Goal: Transaction & Acquisition: Purchase product/service

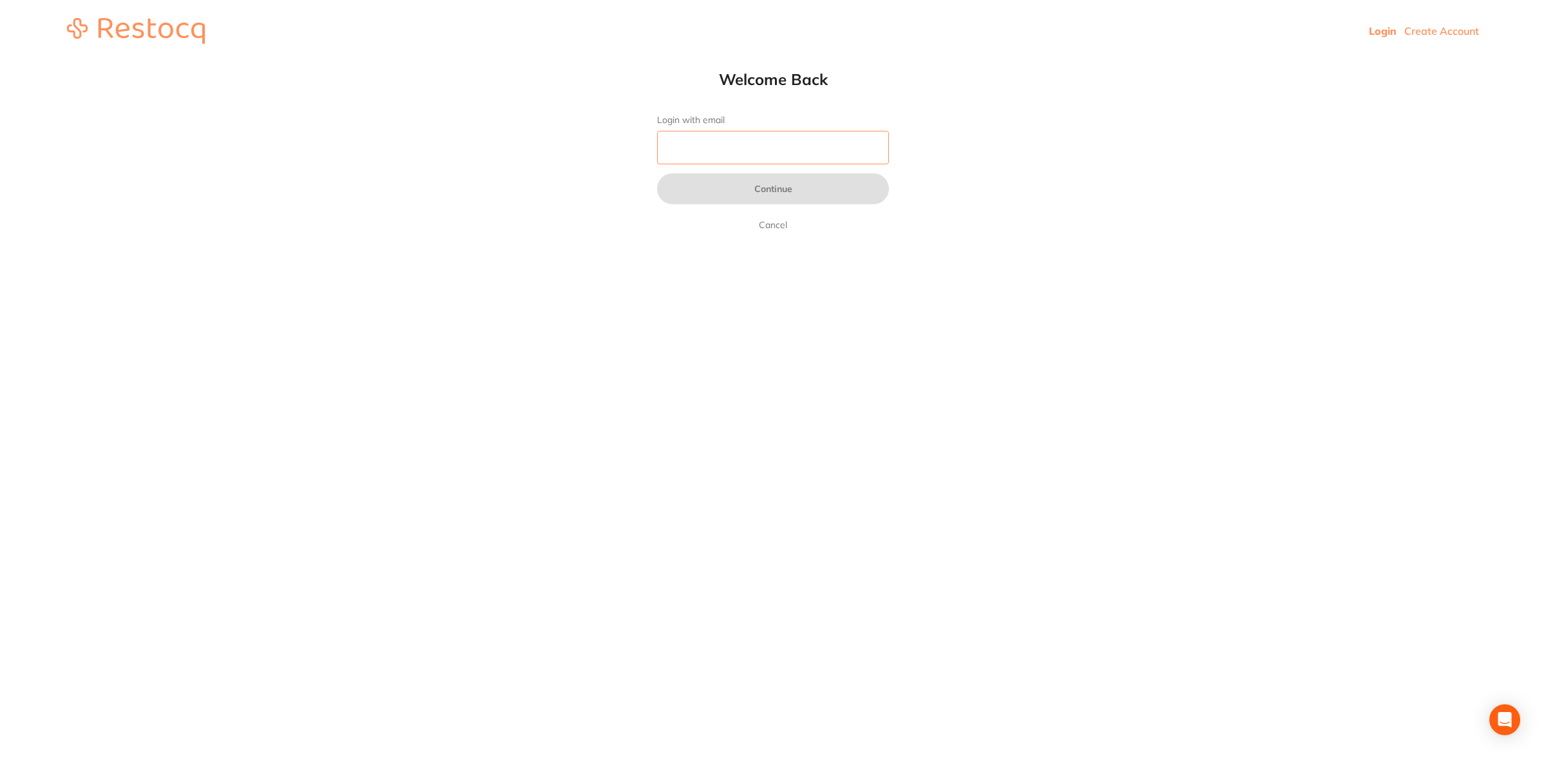
click at [689, 131] on input "Login with email" at bounding box center [773, 147] width 232 height 33
type input "[EMAIL_ADDRESS][DOMAIN_NAME]"
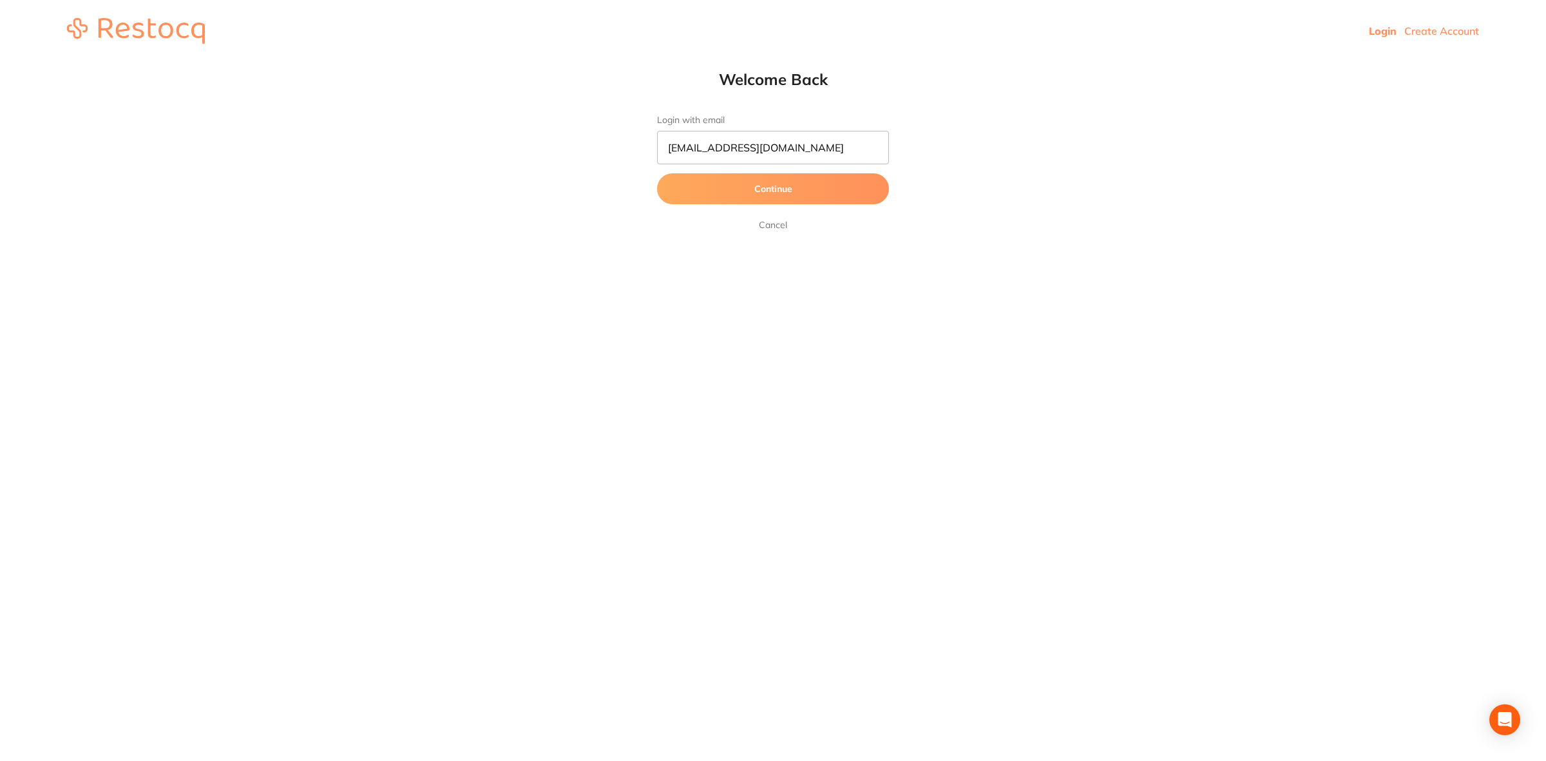
click at [752, 190] on button "Continue" at bounding box center [773, 188] width 232 height 31
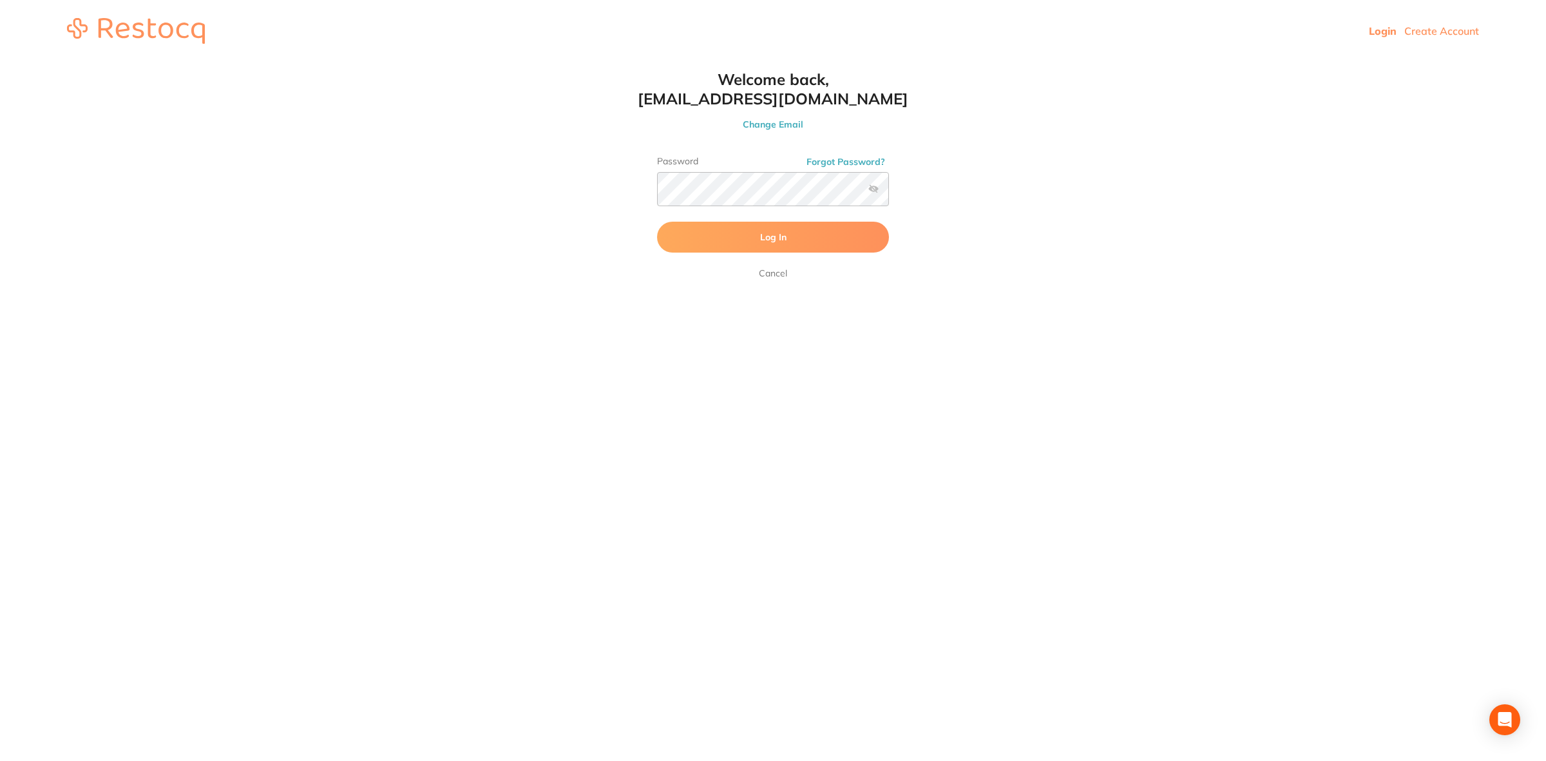
click at [818, 187] on label at bounding box center [873, 189] width 10 height 10
click at [818, 193] on input "checkbox" at bounding box center [889, 193] width 0 height 0
click at [815, 229] on button "Log In" at bounding box center [773, 237] width 232 height 31
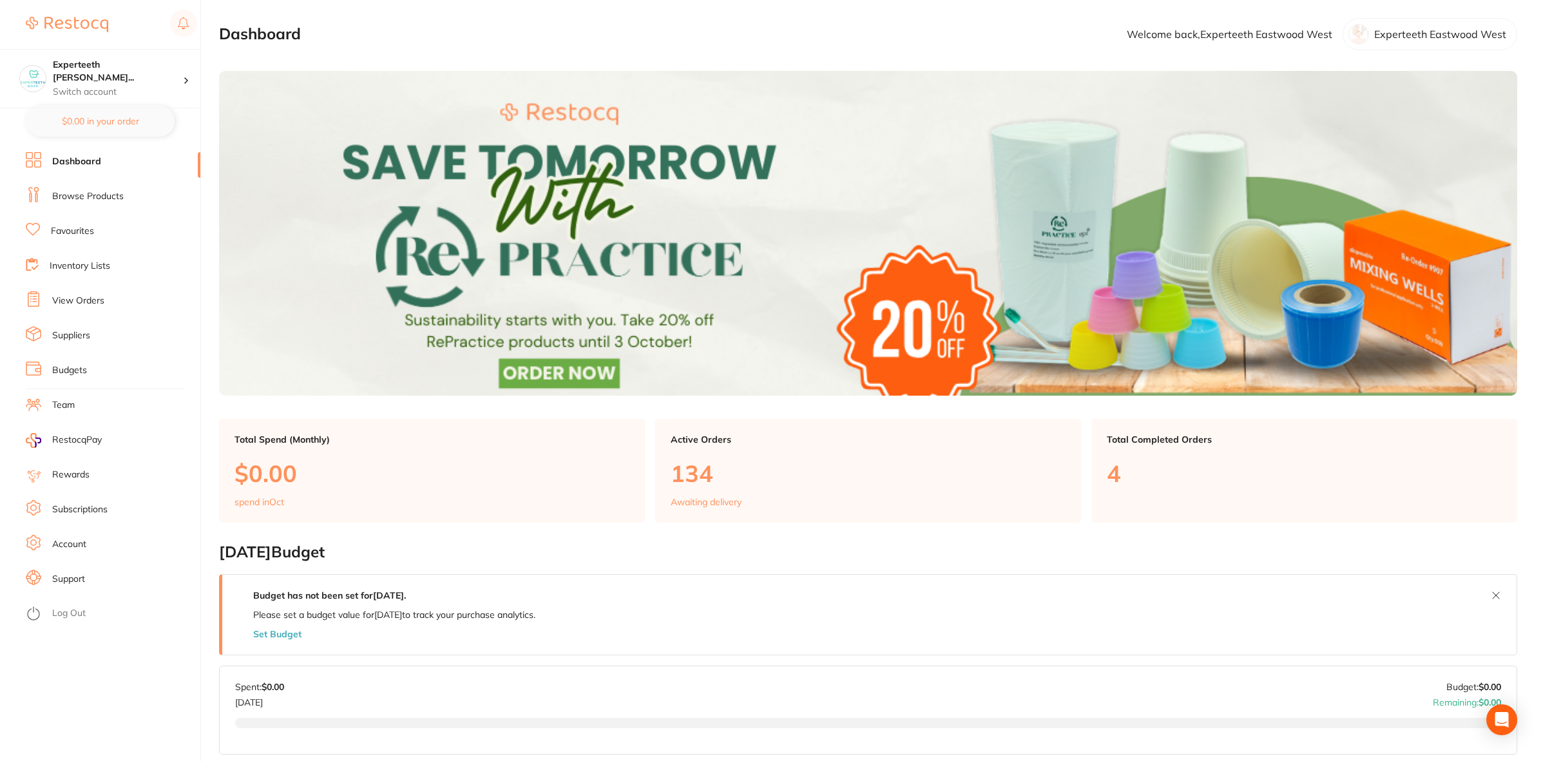
click at [86, 201] on link "Browse Products" at bounding box center [87, 196] width 71 height 13
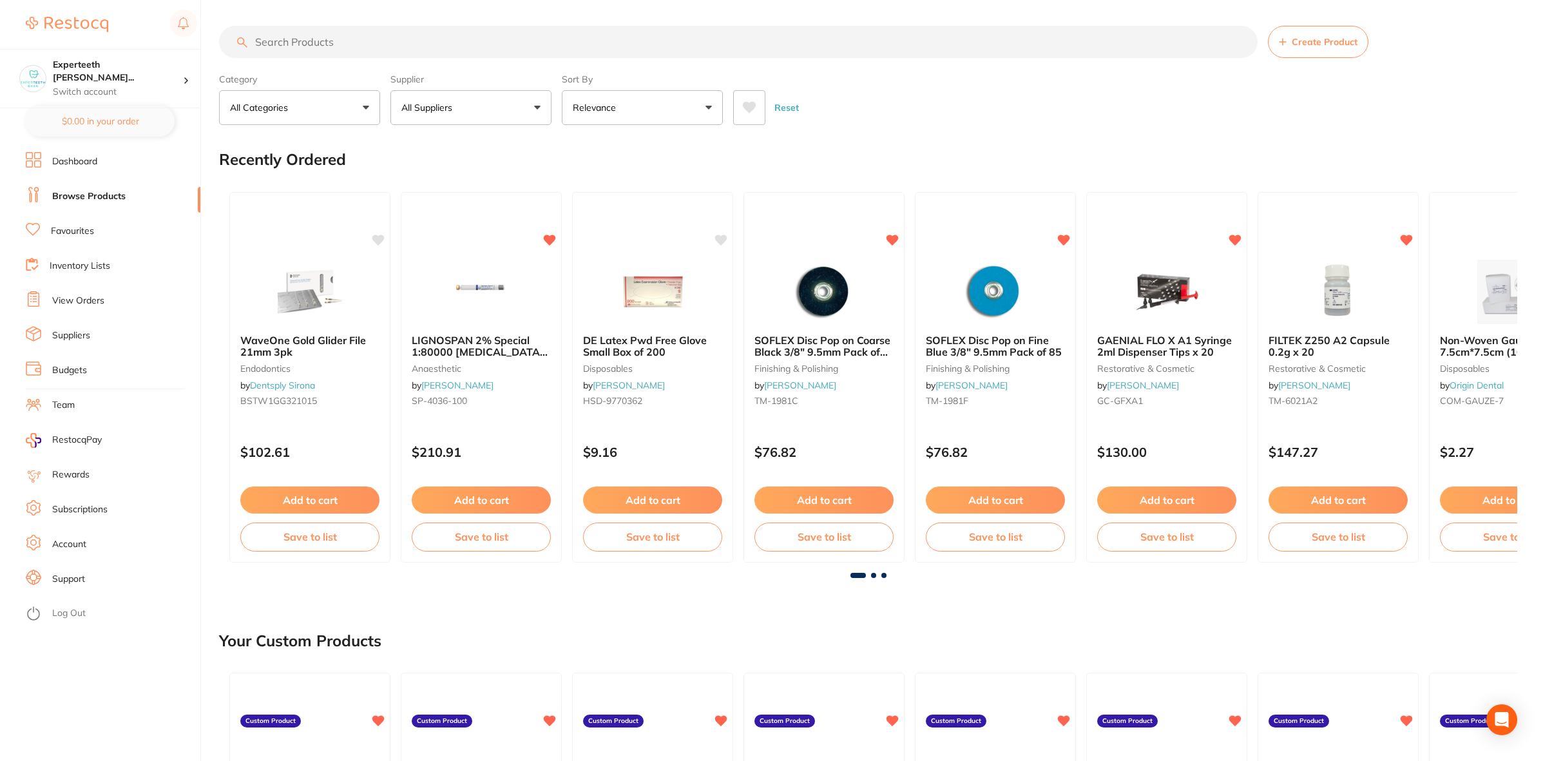
click at [404, 43] on input "search" at bounding box center [738, 42] width 1038 height 32
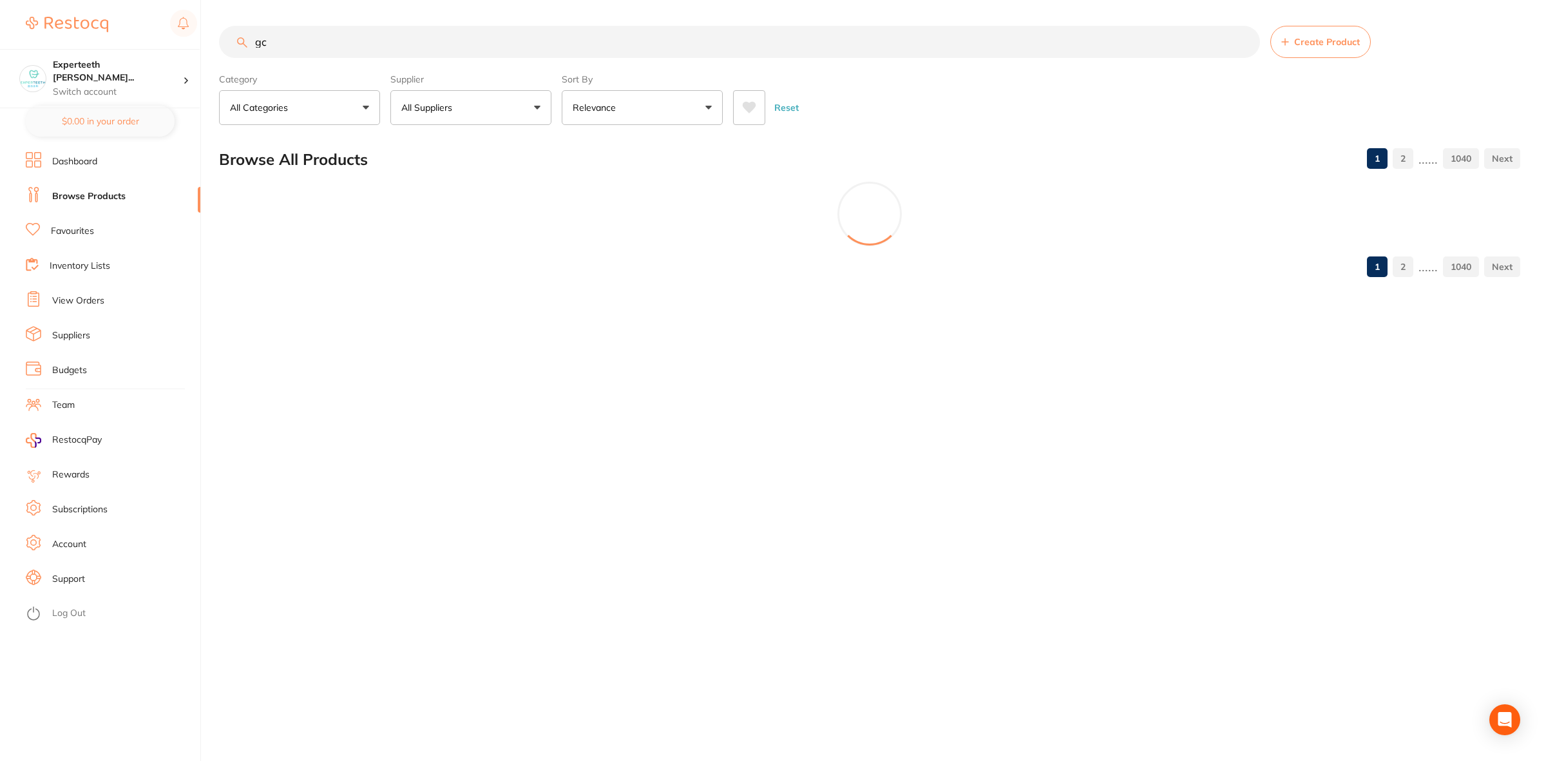
type input "gc"
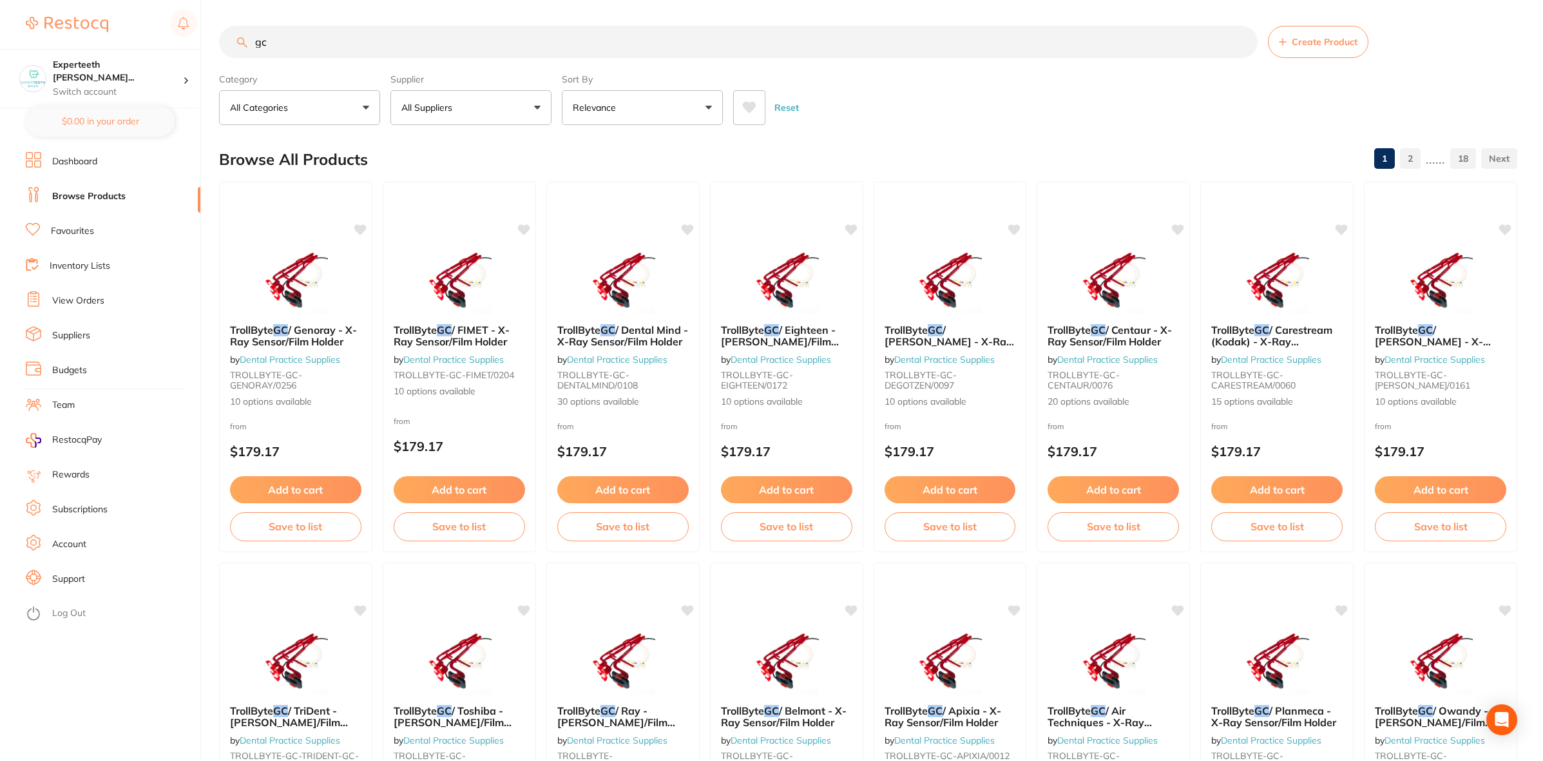
click at [421, 100] on button "All Suppliers" at bounding box center [470, 107] width 161 height 35
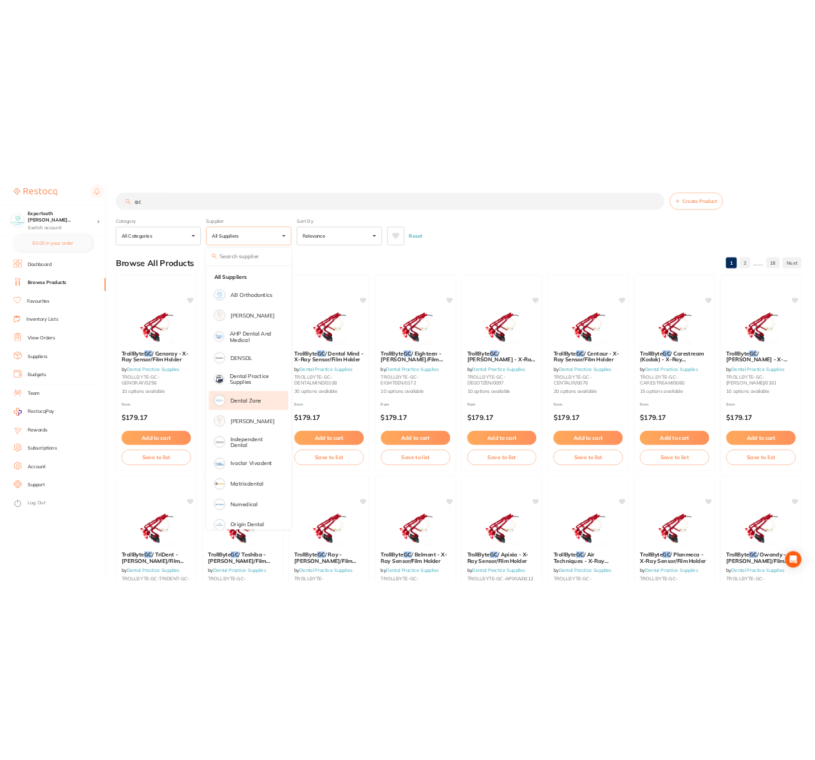
scroll to position [60, 0]
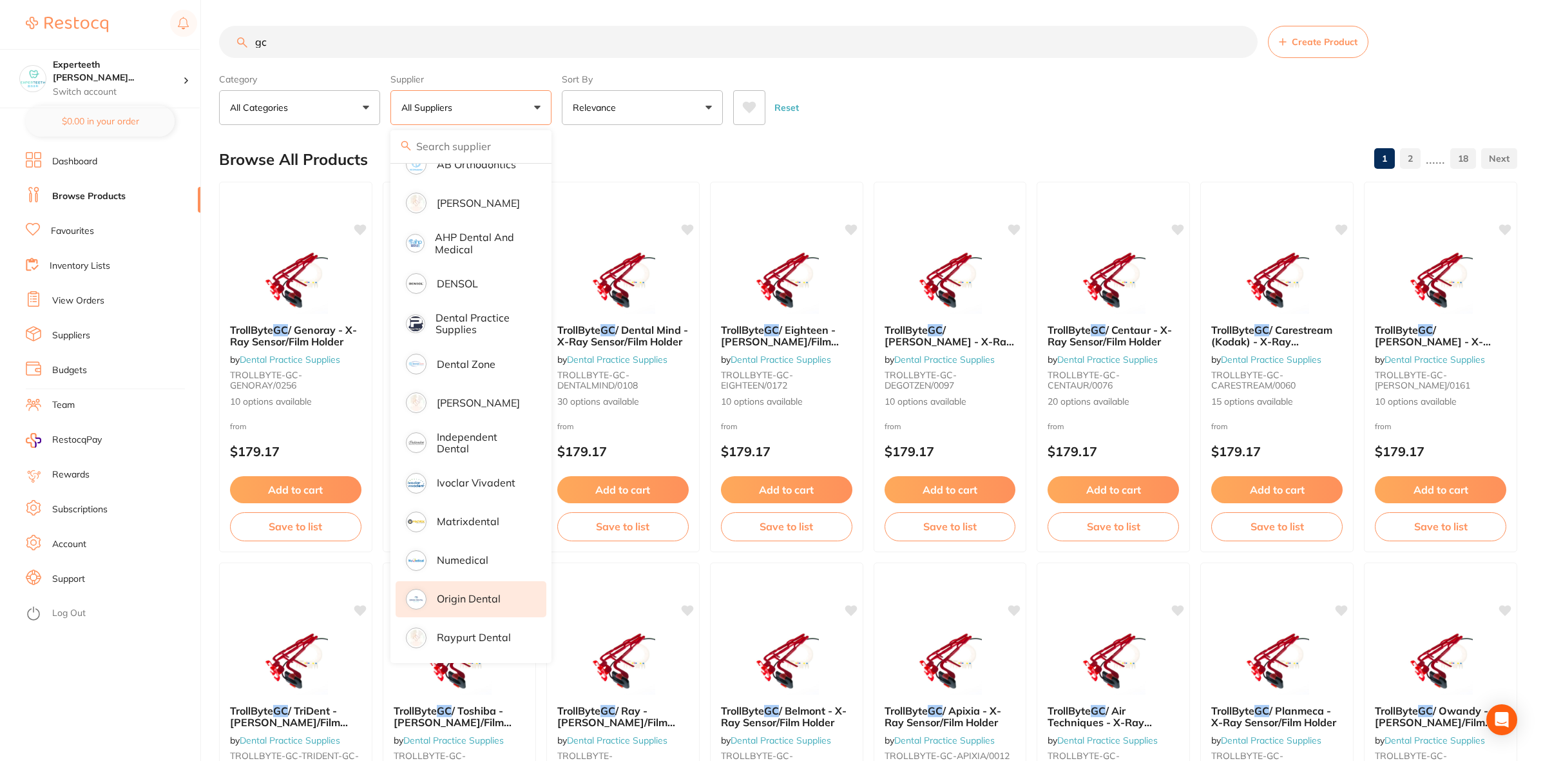
click at [457, 587] on li "Origin Dental" at bounding box center [470, 599] width 151 height 36
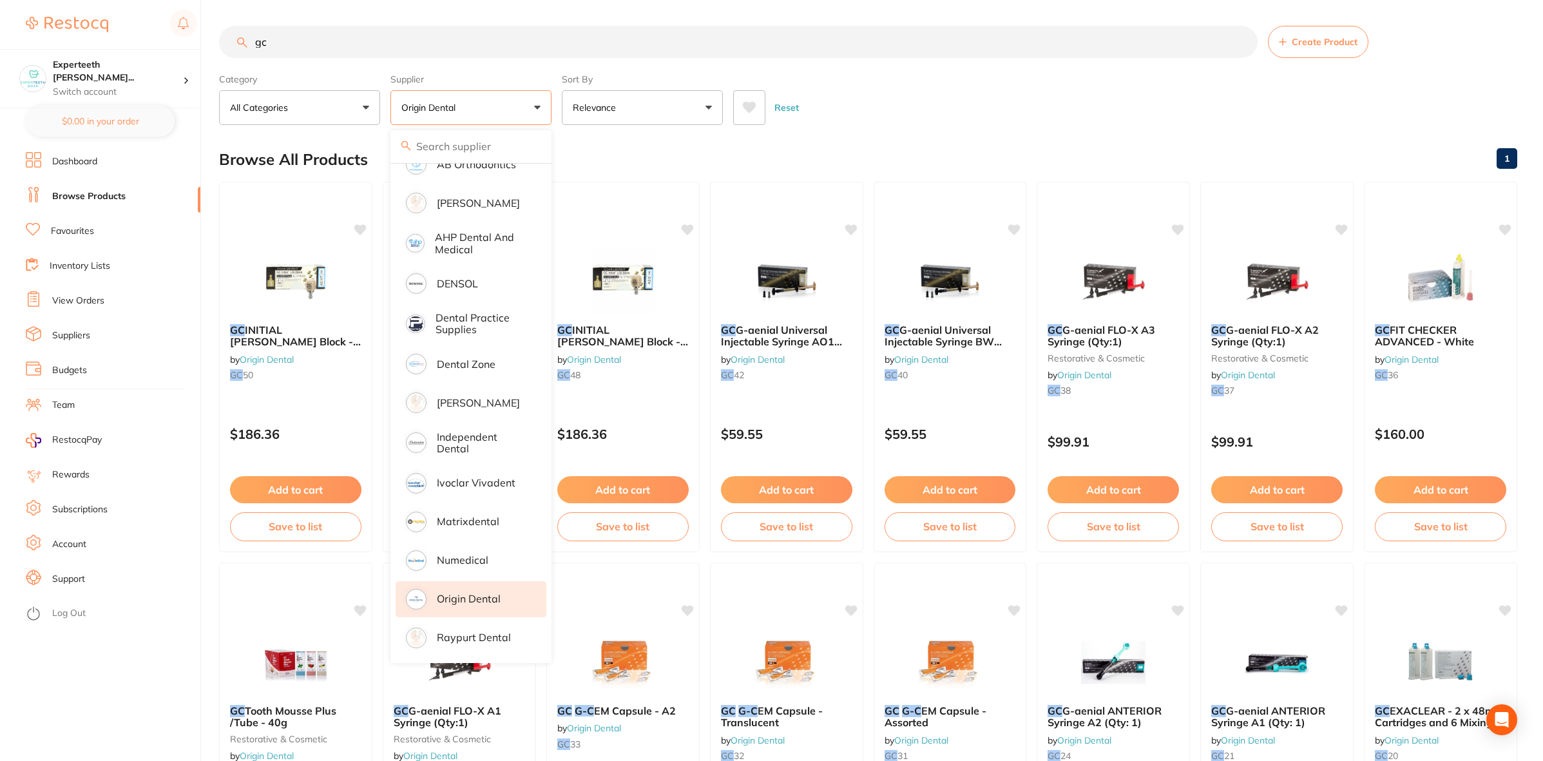
click at [818, 120] on div "Reset" at bounding box center [1120, 102] width 774 height 45
